Goal: Obtain resource: Download file/media

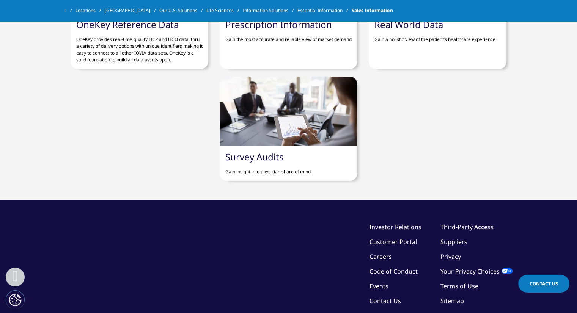
scroll to position [759, 0]
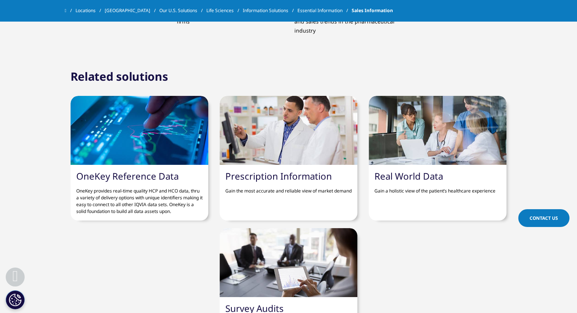
scroll to position [911, 0]
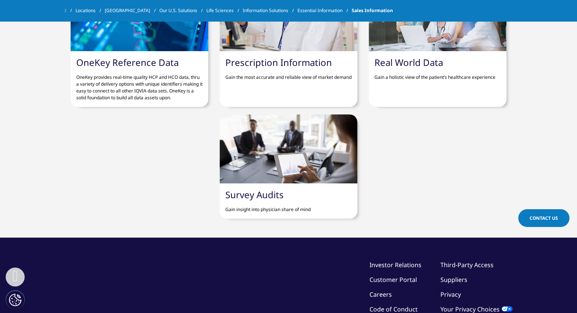
click at [273, 155] on div at bounding box center [289, 149] width 138 height 69
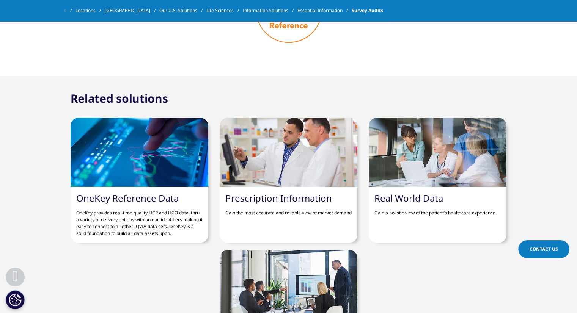
scroll to position [759, 0]
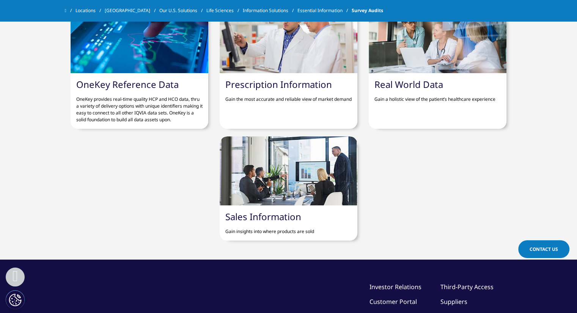
click at [279, 168] on div at bounding box center [289, 171] width 138 height 69
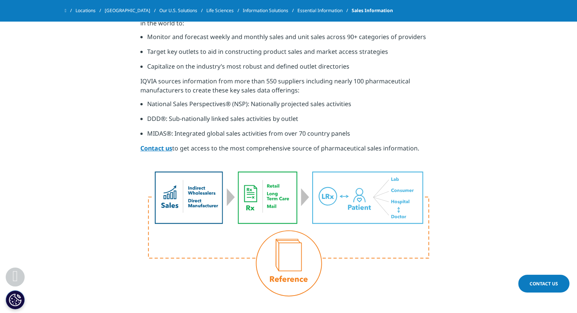
scroll to position [341, 0]
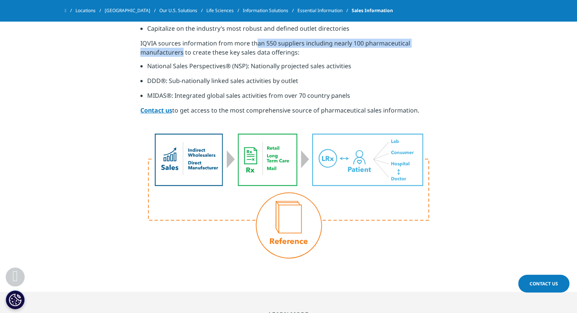
drag, startPoint x: 252, startPoint y: 45, endPoint x: 179, endPoint y: 49, distance: 73.4
click at [179, 49] on p "IQVIA sources information from more than 550 suppliers including nearly 100 pha…" at bounding box center [288, 50] width 296 height 23
click at [178, 49] on p "IQVIA sources information from more than 550 suppliers including nearly 100 pha…" at bounding box center [288, 50] width 296 height 23
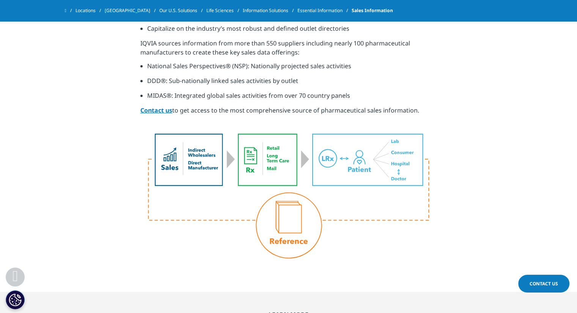
click at [214, 43] on p "IQVIA sources information from more than 550 suppliers including nearly 100 pha…" at bounding box center [288, 50] width 296 height 23
drag, startPoint x: 226, startPoint y: 43, endPoint x: 335, endPoint y: 54, distance: 109.4
click at [335, 54] on p "IQVIA sources information from more than 550 suppliers including nearly 100 pha…" at bounding box center [288, 50] width 296 height 23
click at [319, 58] on p "IQVIA sources information from more than 550 suppliers including nearly 100 pha…" at bounding box center [288, 50] width 296 height 23
drag, startPoint x: 308, startPoint y: 55, endPoint x: 141, endPoint y: 46, distance: 167.6
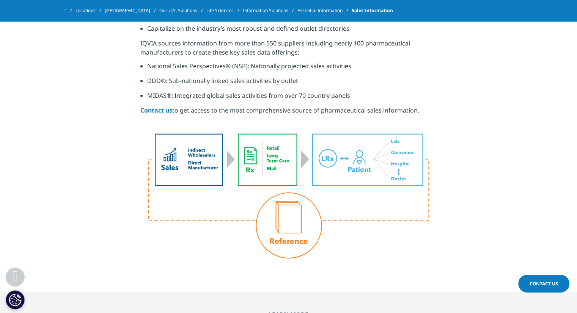
click at [140, 46] on p "IQVIA sources information from more than 550 suppliers including nearly 100 pha…" at bounding box center [288, 50] width 296 height 23
click at [167, 53] on p "IQVIA sources information from more than 550 suppliers including nearly 100 pha…" at bounding box center [288, 50] width 296 height 23
click at [154, 64] on li "National Sales Perspectives® (NSP): Nationally projected sales activities" at bounding box center [292, 68] width 290 height 15
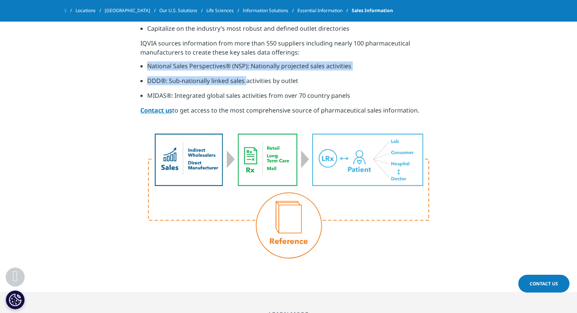
drag, startPoint x: 135, startPoint y: 65, endPoint x: 251, endPoint y: 90, distance: 118.8
click at [250, 90] on section "Rapidly adapt sales plans to maximize performance. Today customers rely on the …" at bounding box center [288, 100] width 577 height 383
click at [278, 86] on li "DDD®: Sub-nationally linked sales activities by outlet" at bounding box center [292, 83] width 290 height 15
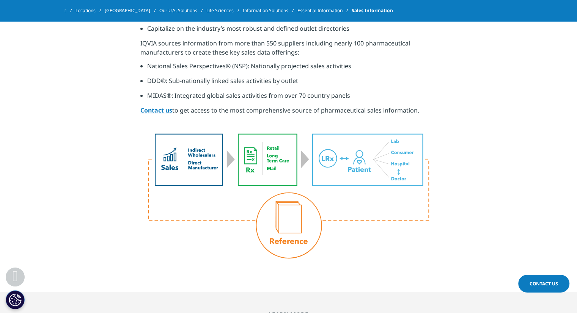
click at [189, 82] on li "DDD®: Sub-nationally linked sales activities by outlet" at bounding box center [292, 83] width 290 height 15
drag, startPoint x: 165, startPoint y: 81, endPoint x: 322, endPoint y: 76, distance: 156.8
click at [322, 76] on ul "National Sales Perspectives® (NSP): Nationally projected sales activities DDD®:…" at bounding box center [288, 83] width 296 height 44
click at [321, 80] on li "DDD®: Sub-nationally linked sales activities by outlet" at bounding box center [292, 83] width 290 height 15
click at [299, 84] on li "DDD®: Sub-nationally linked sales activities by outlet" at bounding box center [292, 83] width 290 height 15
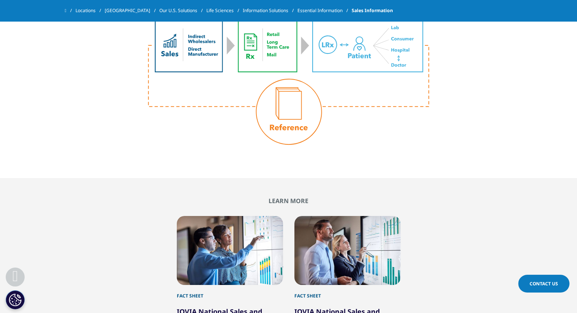
scroll to position [304, 0]
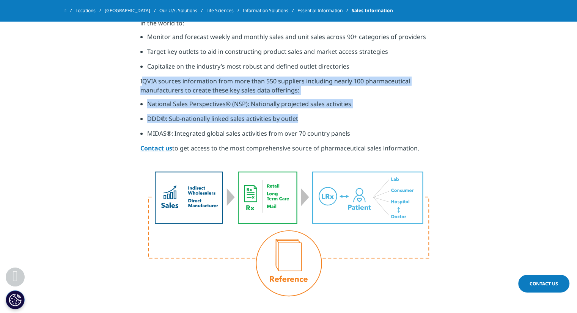
drag, startPoint x: 140, startPoint y: 80, endPoint x: 357, endPoint y: 128, distance: 222.2
click at [357, 128] on section "Rapidly adapt sales plans to maximize performance. Today customers rely on the …" at bounding box center [288, 138] width 577 height 383
copy div "IQVIA sources information from more than 550 suppliers including nearly 100 pha…"
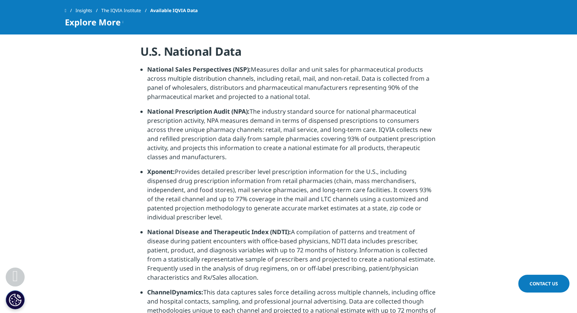
scroll to position [228, 0]
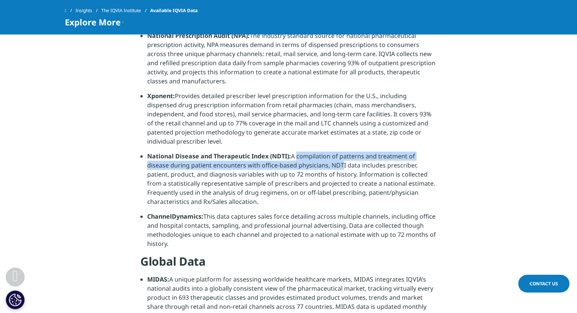
drag, startPoint x: 293, startPoint y: 146, endPoint x: 335, endPoint y: 154, distance: 43.6
click at [335, 154] on li "National Disease and Therapeutic Index (NDTI): A compilation of patterns and tr…" at bounding box center [292, 182] width 290 height 60
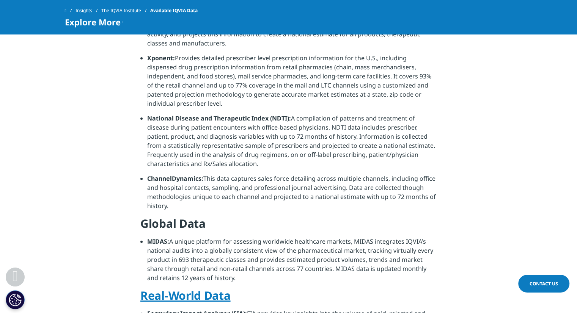
click at [242, 151] on li "National Disease and Therapeutic Index (NDTI): A compilation of patterns and tr…" at bounding box center [292, 144] width 290 height 60
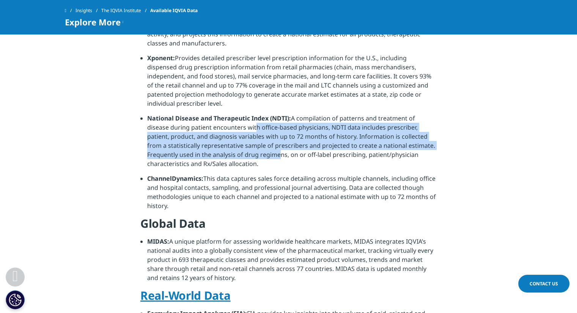
drag, startPoint x: 252, startPoint y: 121, endPoint x: 296, endPoint y: 157, distance: 56.9
click at [271, 159] on li "National Disease and Therapeutic Index (NDTI): A compilation of patterns and tr…" at bounding box center [292, 144] width 290 height 60
click at [297, 156] on li "National Disease and Therapeutic Index (NDTI): A compilation of patterns and tr…" at bounding box center [292, 144] width 290 height 60
click at [304, 129] on li "National Disease and Therapeutic Index (NDTI): A compilation of patterns and tr…" at bounding box center [292, 144] width 290 height 60
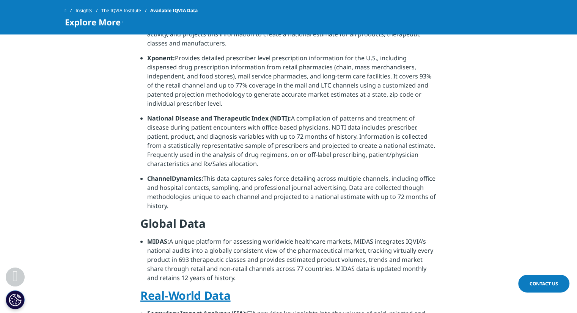
drag, startPoint x: 289, startPoint y: 113, endPoint x: 296, endPoint y: 114, distance: 7.3
click at [288, 114] on li "National Disease and Therapeutic Index (NDTI): A compilation of patterns and tr…" at bounding box center [292, 144] width 290 height 60
drag, startPoint x: 316, startPoint y: 115, endPoint x: 289, endPoint y: 156, distance: 49.0
click at [267, 163] on li "National Disease and Therapeutic Index (NDTI): A compilation of patterns and tr…" at bounding box center [292, 144] width 290 height 60
click at [291, 155] on li "National Disease and Therapeutic Index (NDTI): A compilation of patterns and tr…" at bounding box center [292, 144] width 290 height 60
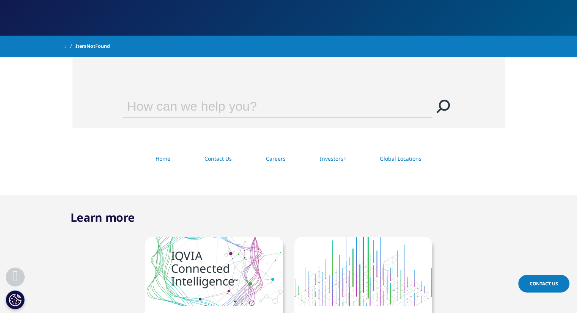
scroll to position [304, 0]
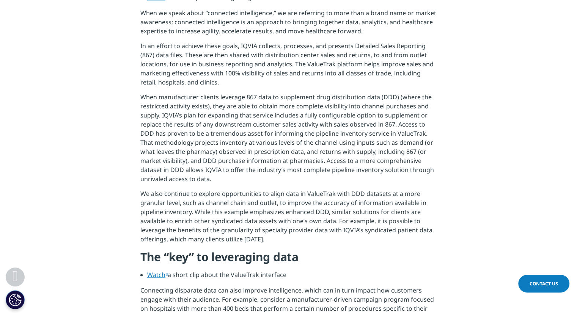
click at [225, 149] on p "When manufacturer clients leverage 867 data to supplement drug distribution dat…" at bounding box center [288, 141] width 296 height 97
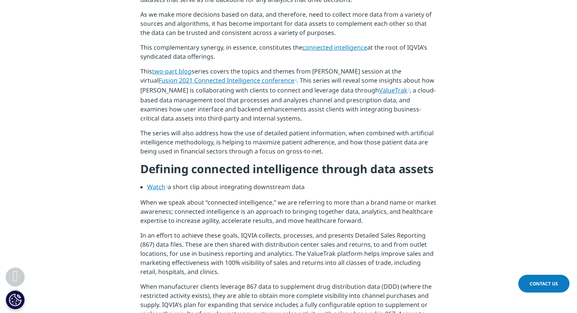
scroll to position [590, 0]
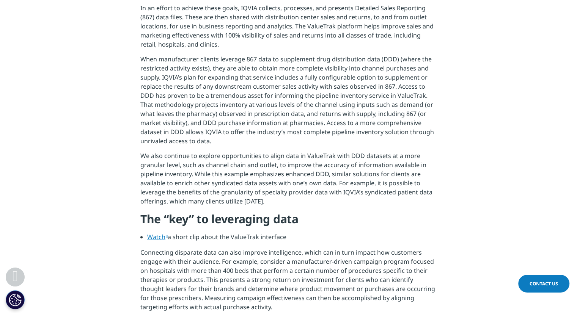
click at [269, 124] on p "When manufacturer clients leverage 867 data to supplement drug distribution dat…" at bounding box center [288, 103] width 296 height 97
click at [270, 126] on p "When manufacturer clients leverage 867 data to supplement drug distribution dat…" at bounding box center [288, 103] width 296 height 97
click at [338, 129] on p "When manufacturer clients leverage 867 data to supplement drug distribution dat…" at bounding box center [288, 103] width 296 height 97
click at [288, 132] on p "When manufacturer clients leverage 867 data to supplement drug distribution dat…" at bounding box center [288, 103] width 296 height 97
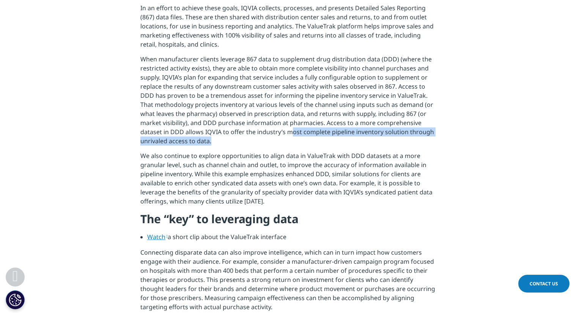
drag, startPoint x: 260, startPoint y: 135, endPoint x: 300, endPoint y: 145, distance: 41.5
click at [299, 145] on p "When manufacturer clients leverage 867 data to supplement drug distribution dat…" at bounding box center [288, 103] width 296 height 97
click at [323, 140] on p "When manufacturer clients leverage 867 data to supplement drug distribution dat…" at bounding box center [288, 103] width 296 height 97
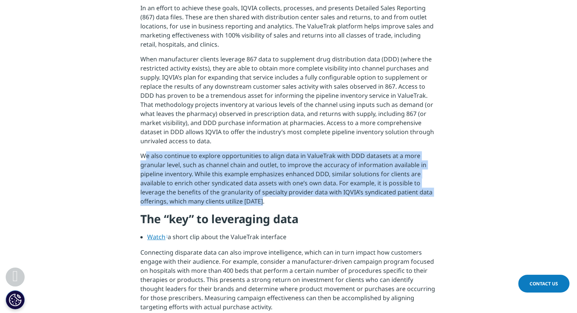
drag, startPoint x: 149, startPoint y: 157, endPoint x: 273, endPoint y: 199, distance: 130.8
click at [273, 203] on p "We also continue to explore opportunities to align data in ValueTrak with DDD d…" at bounding box center [288, 181] width 296 height 60
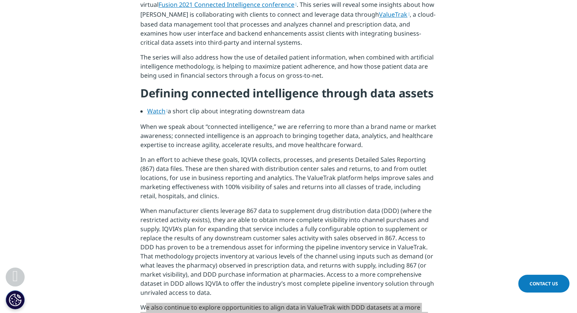
scroll to position [196, 0]
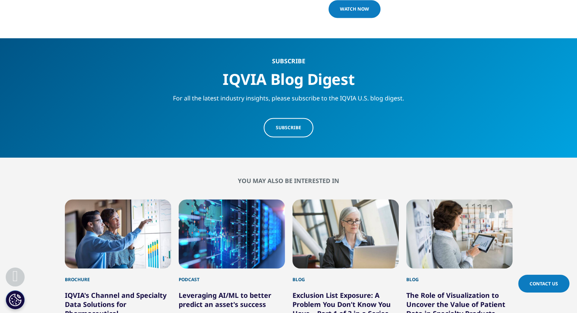
scroll to position [1386, 0]
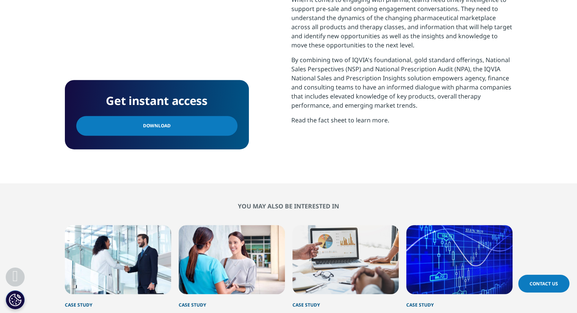
scroll to position [340, 0]
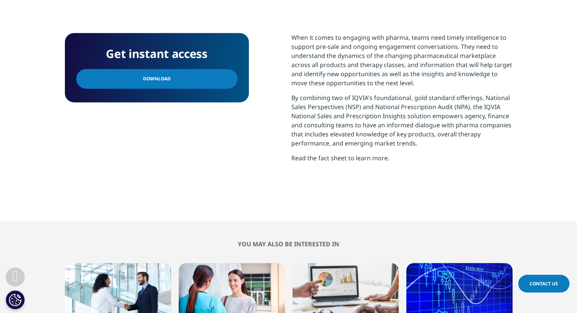
click at [170, 81] on link "Download" at bounding box center [156, 79] width 161 height 20
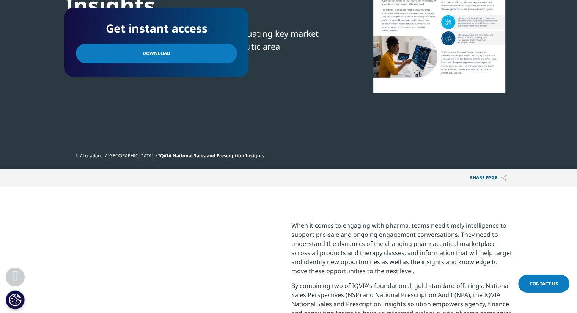
scroll to position [379, 0]
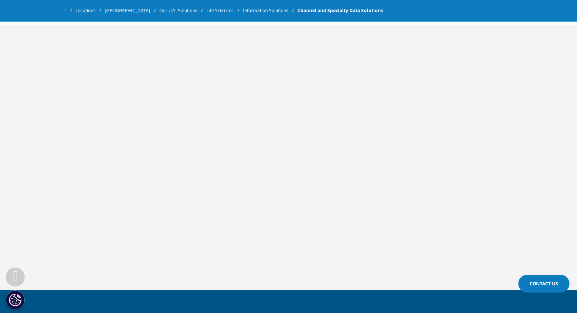
scroll to position [532, 0]
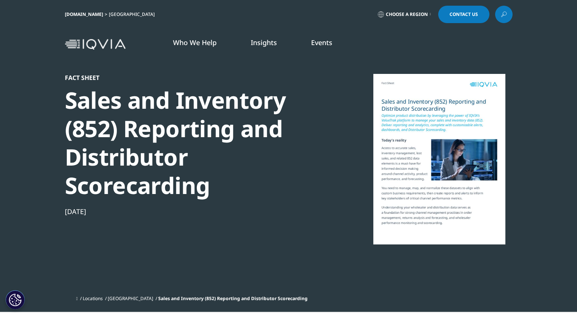
scroll to position [190, 0]
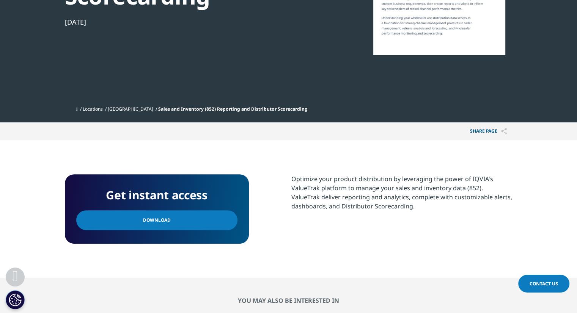
click at [194, 220] on link "Download" at bounding box center [156, 221] width 161 height 20
